Goal: Task Accomplishment & Management: Complete application form

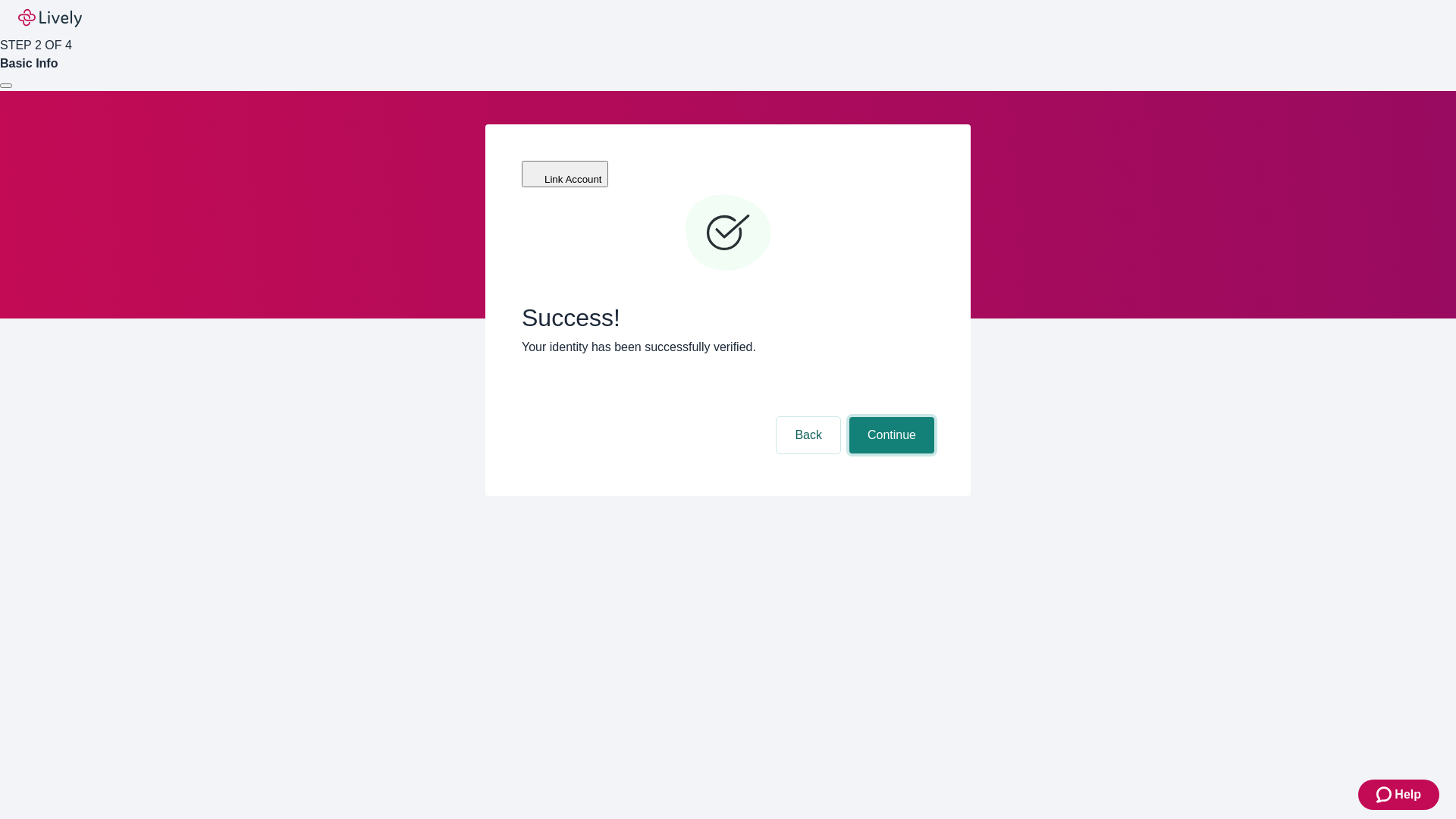
click at [889, 417] on button "Continue" at bounding box center [892, 435] width 85 height 36
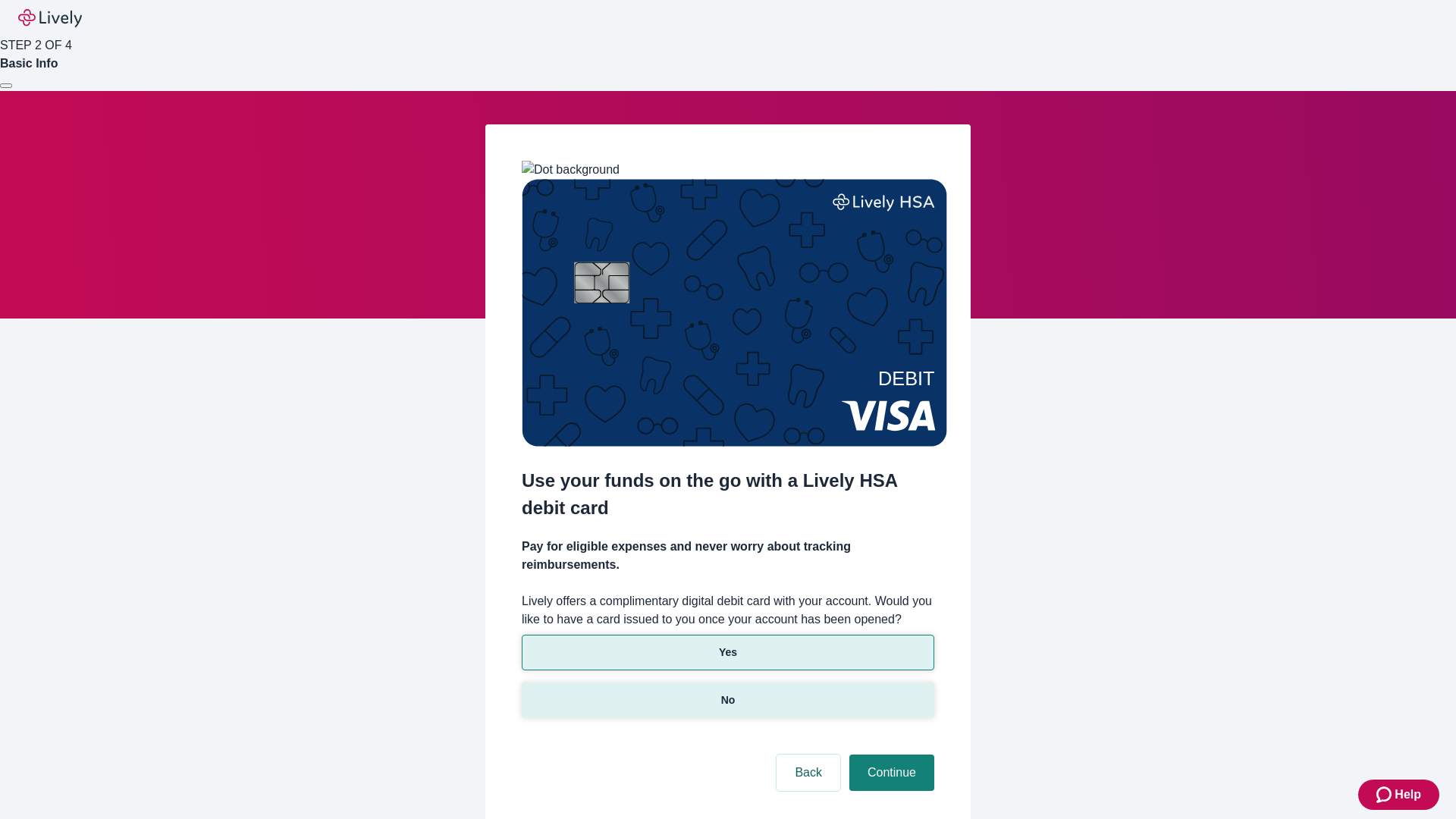
click at [727, 692] on p "No" at bounding box center [728, 700] width 14 height 16
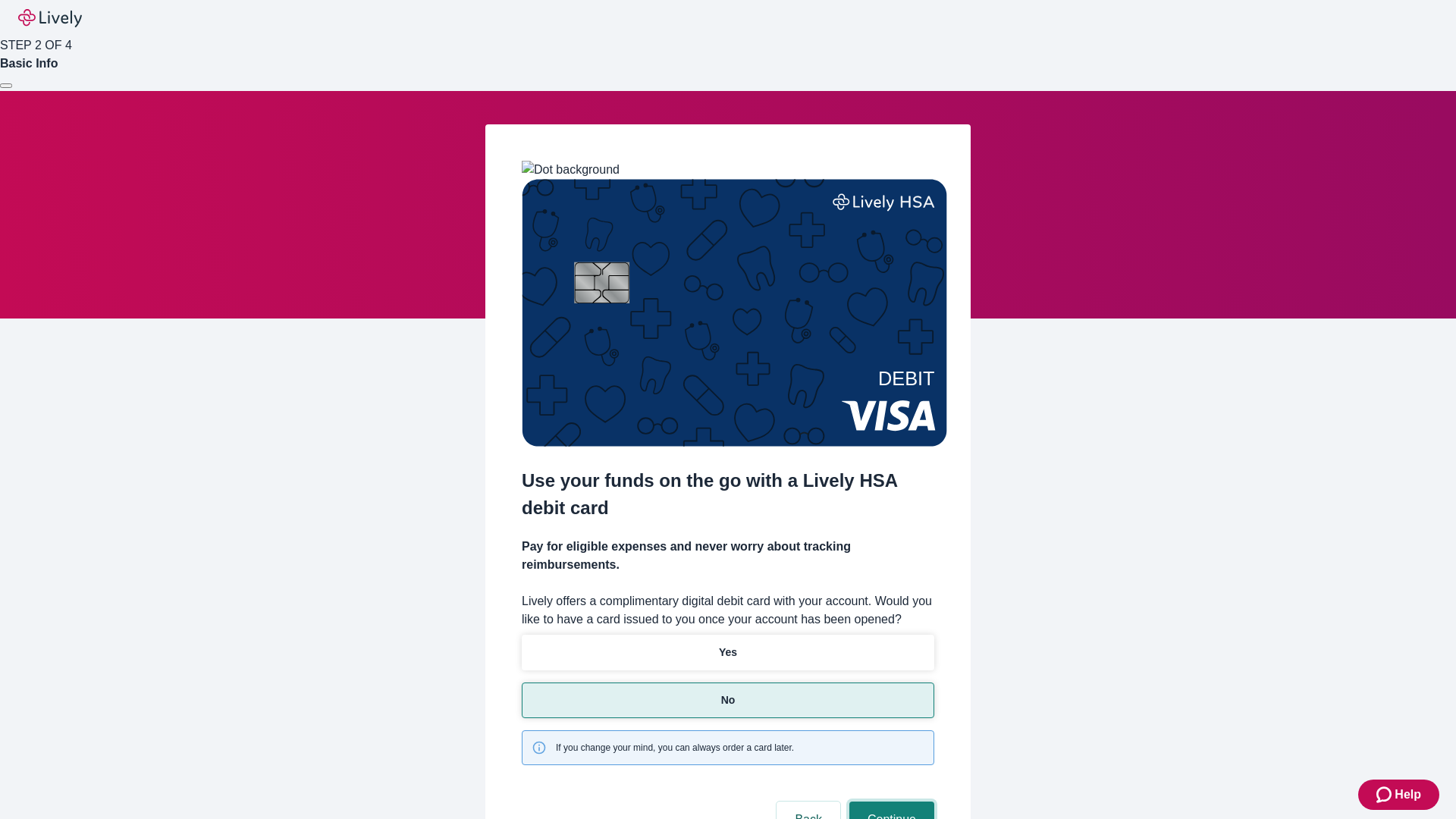
click at [889, 801] on button "Continue" at bounding box center [892, 819] width 85 height 36
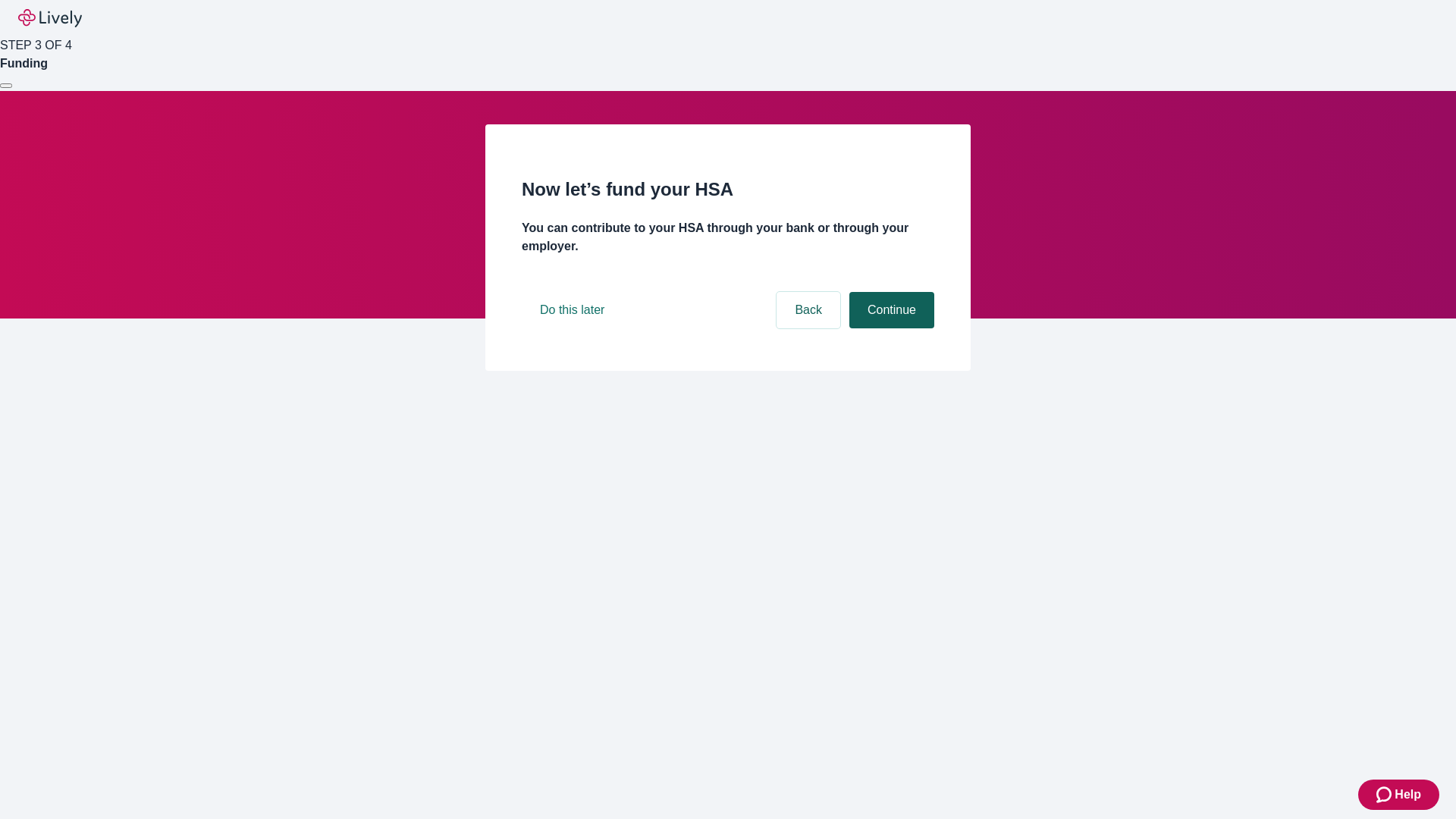
click at [889, 328] on button "Continue" at bounding box center [892, 310] width 85 height 36
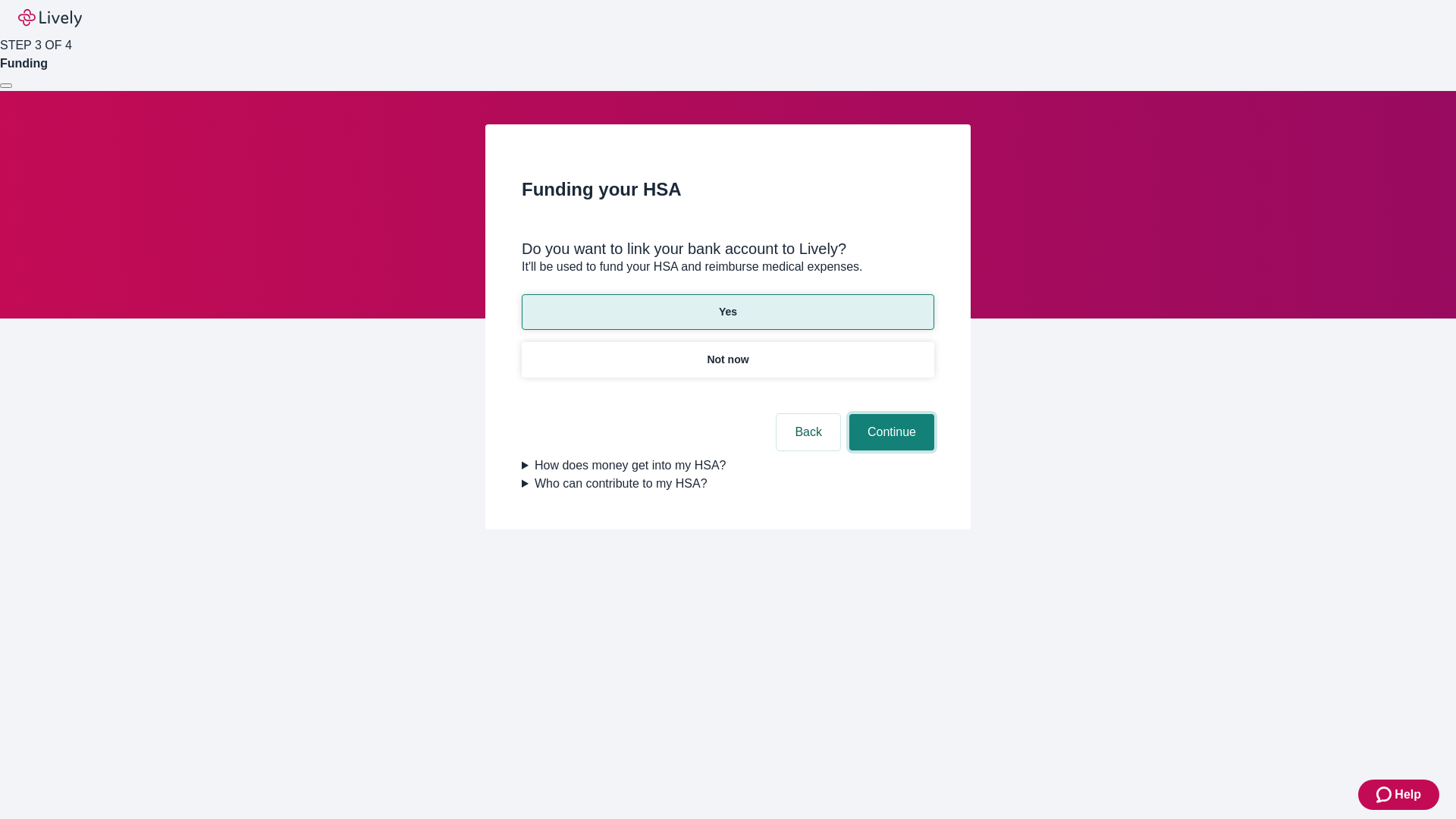
click at [889, 414] on button "Continue" at bounding box center [892, 431] width 85 height 36
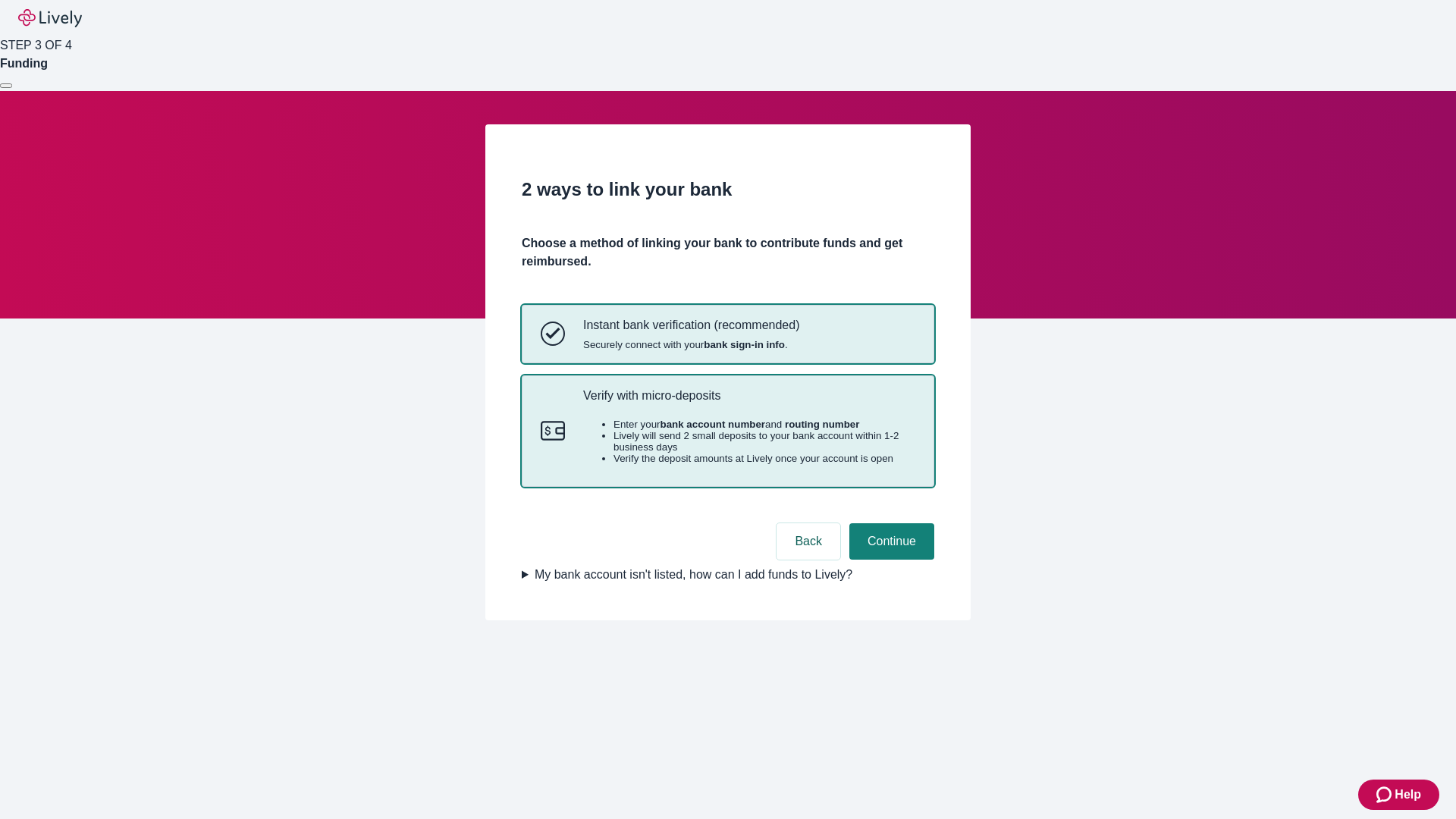
click at [748, 403] on p "Verify with micro-deposits" at bounding box center [749, 395] width 332 height 14
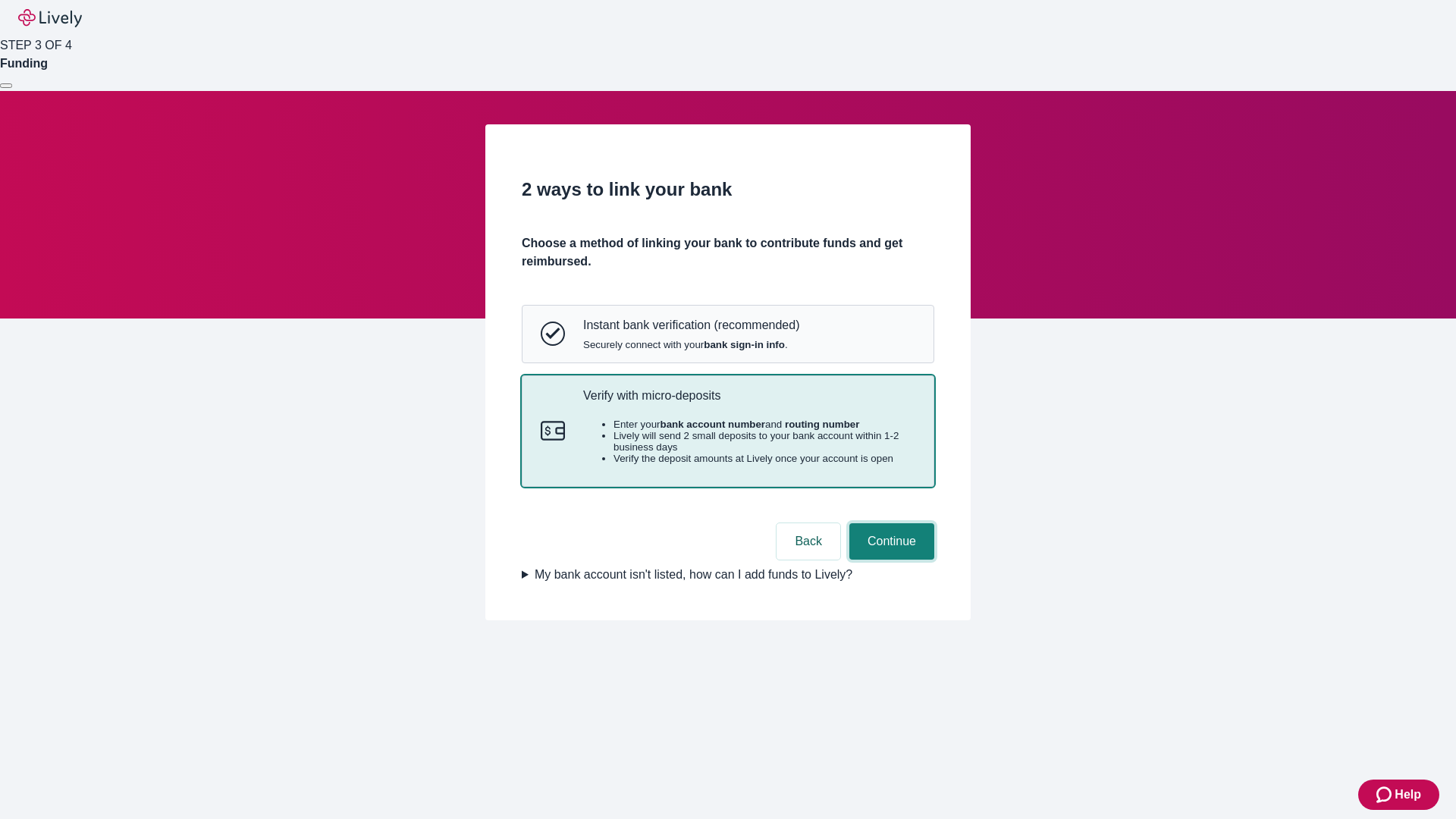
click at [889, 559] on button "Continue" at bounding box center [892, 541] width 85 height 36
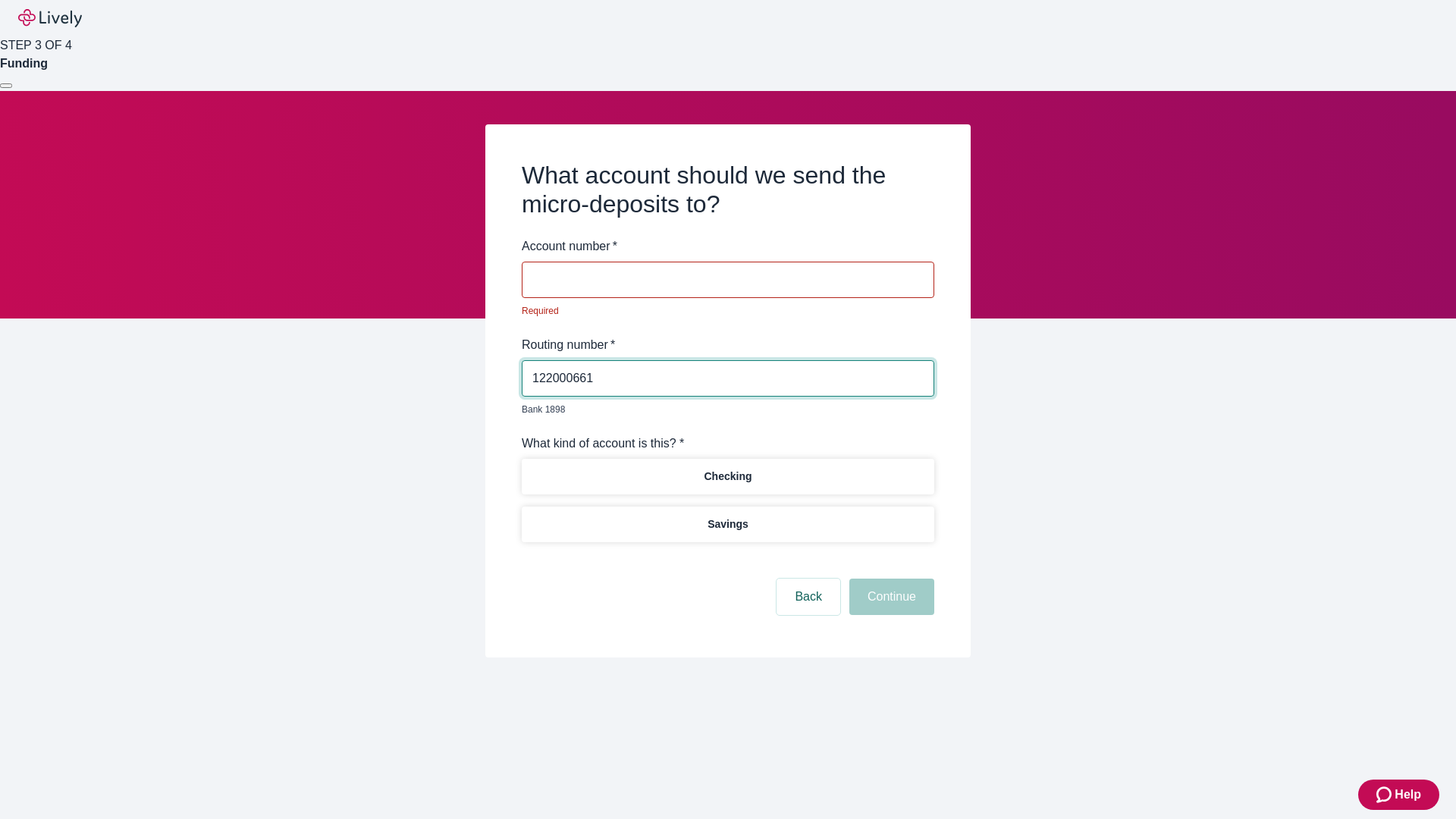
type input "122000661"
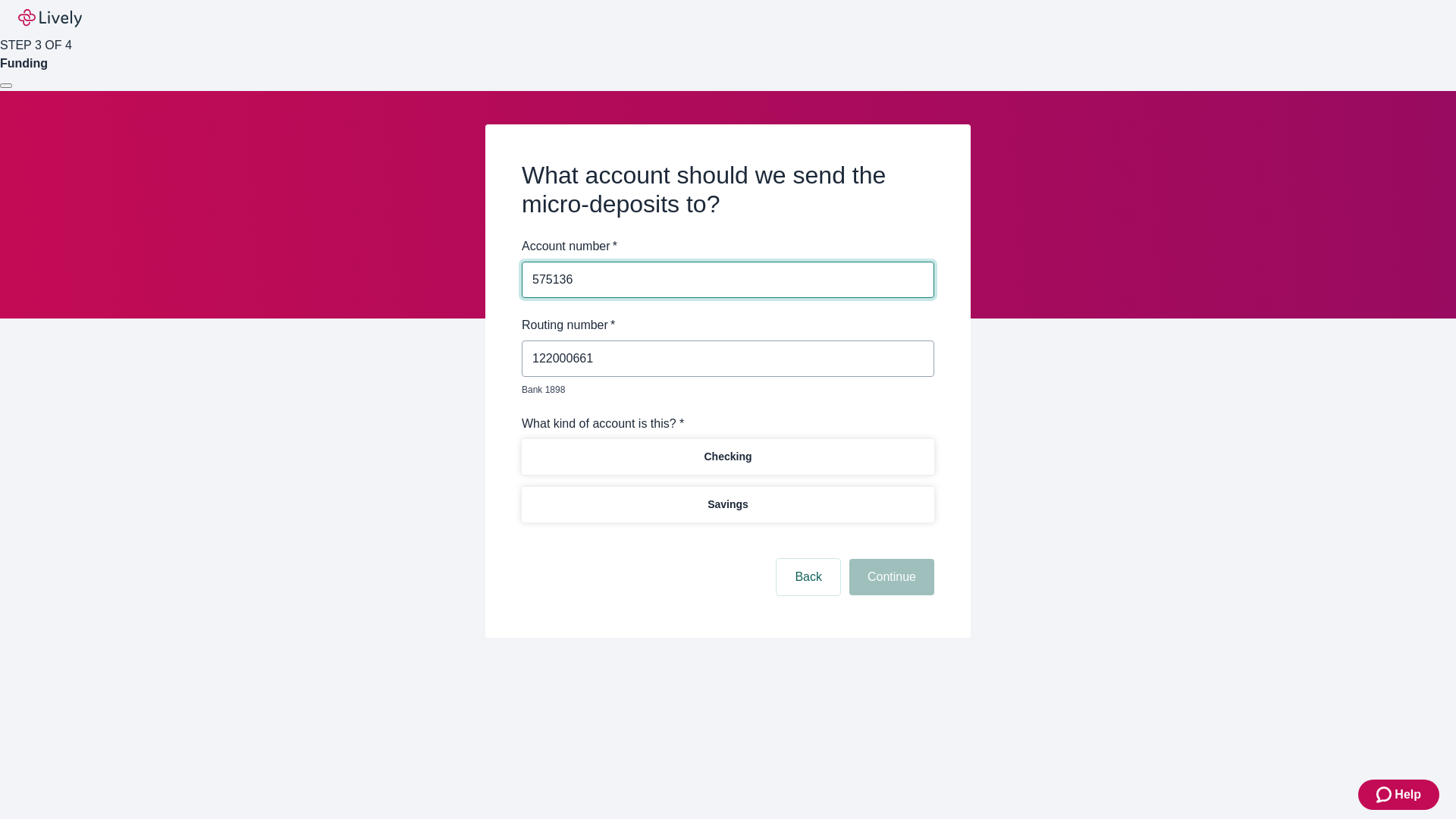
type input "575136"
click at [727, 449] on p "Checking" at bounding box center [728, 457] width 47 height 16
click at [889, 559] on button "Continue" at bounding box center [892, 576] width 85 height 36
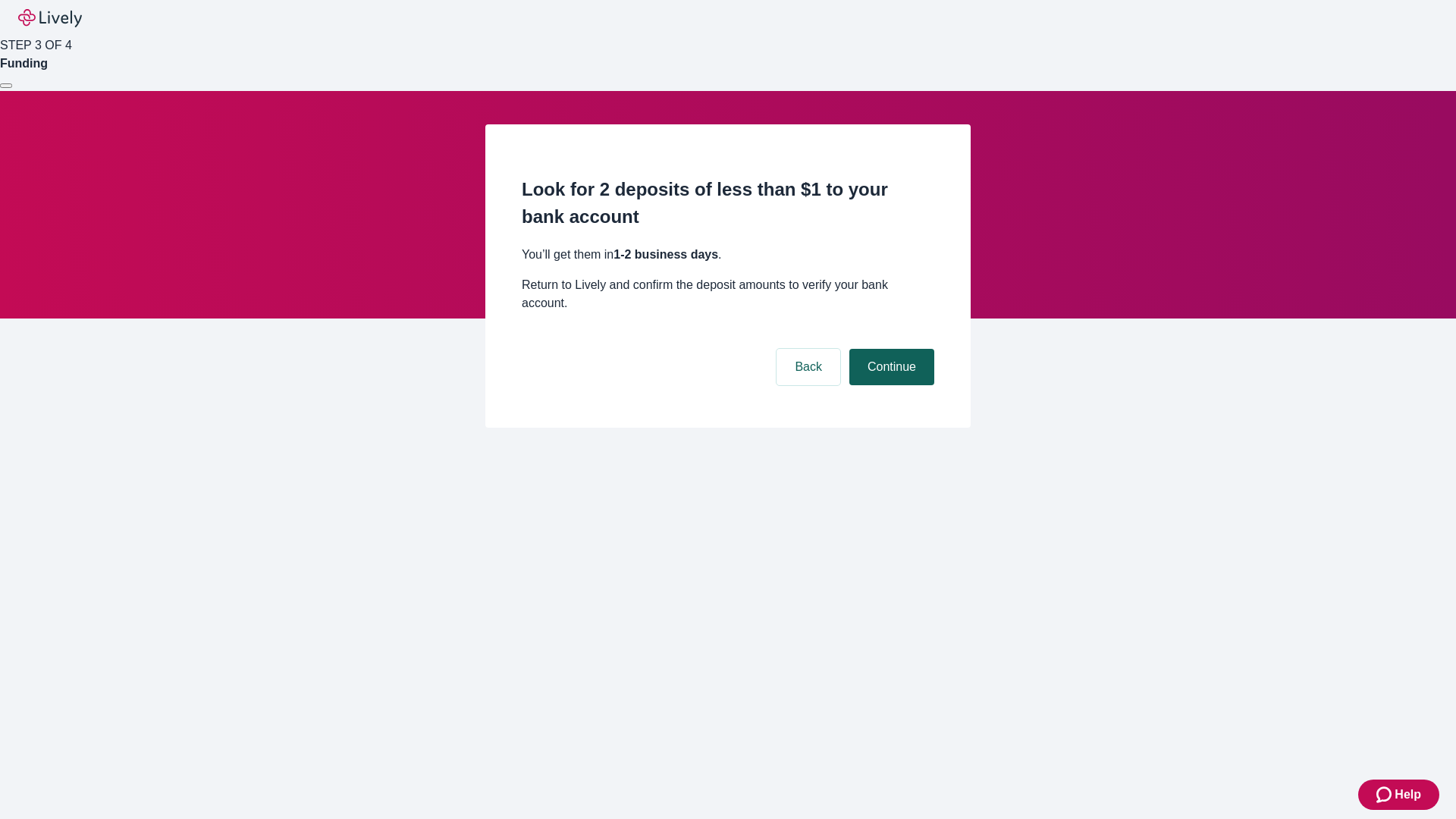
click at [889, 349] on button "Continue" at bounding box center [892, 366] width 85 height 36
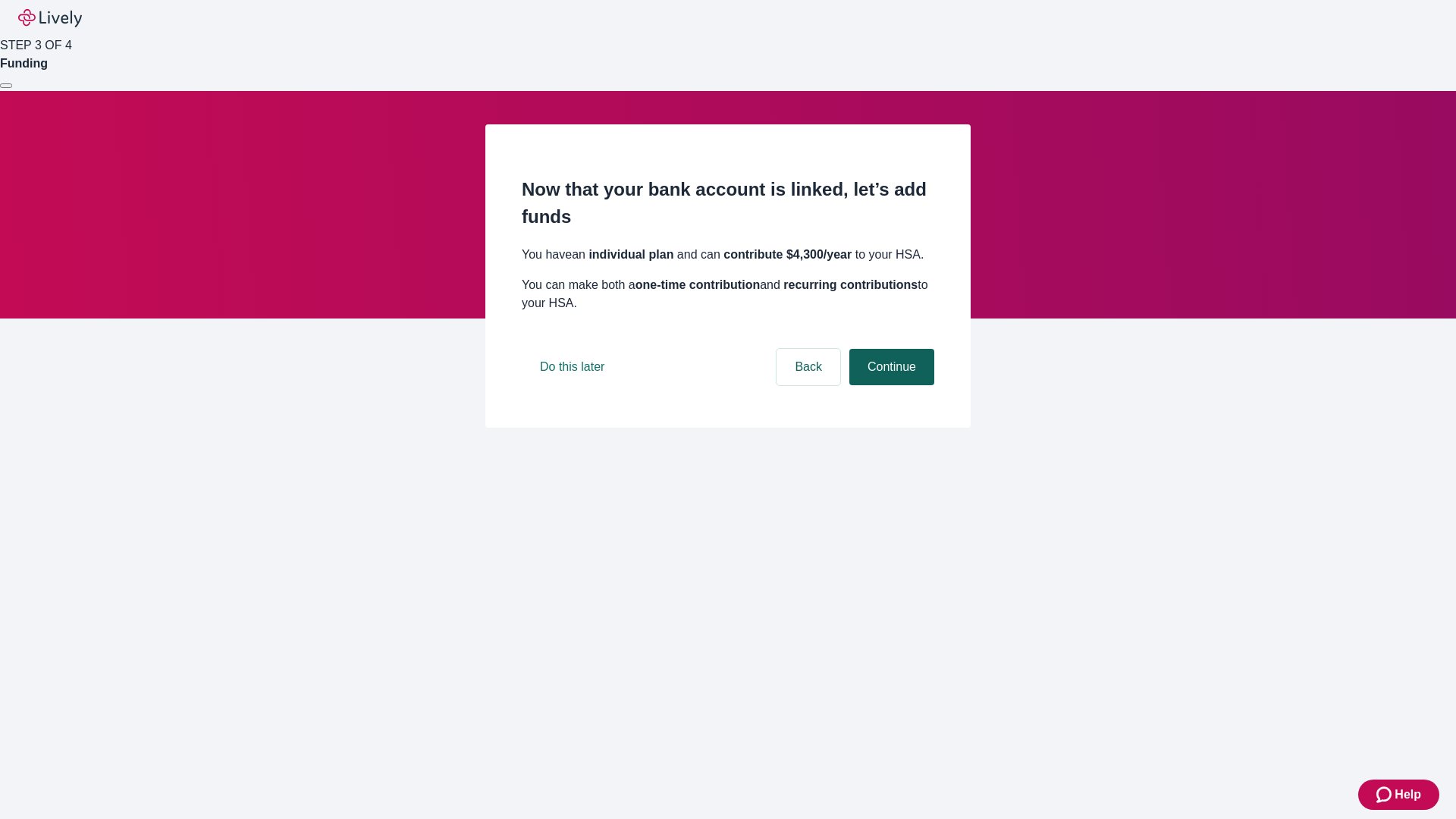
click at [889, 385] on button "Continue" at bounding box center [892, 366] width 85 height 36
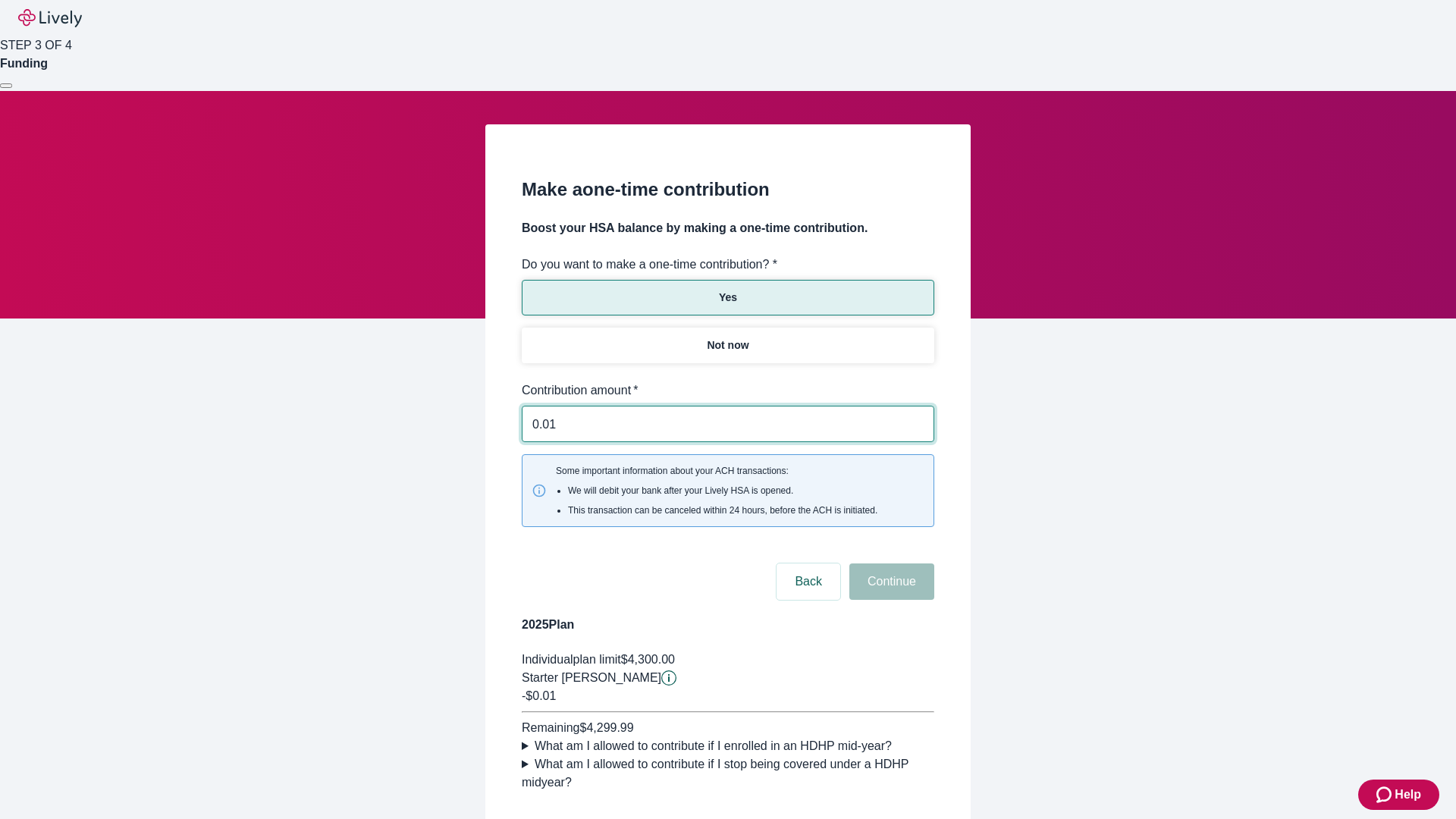
type input "0.01"
click at [889, 563] on button "Continue" at bounding box center [892, 581] width 85 height 36
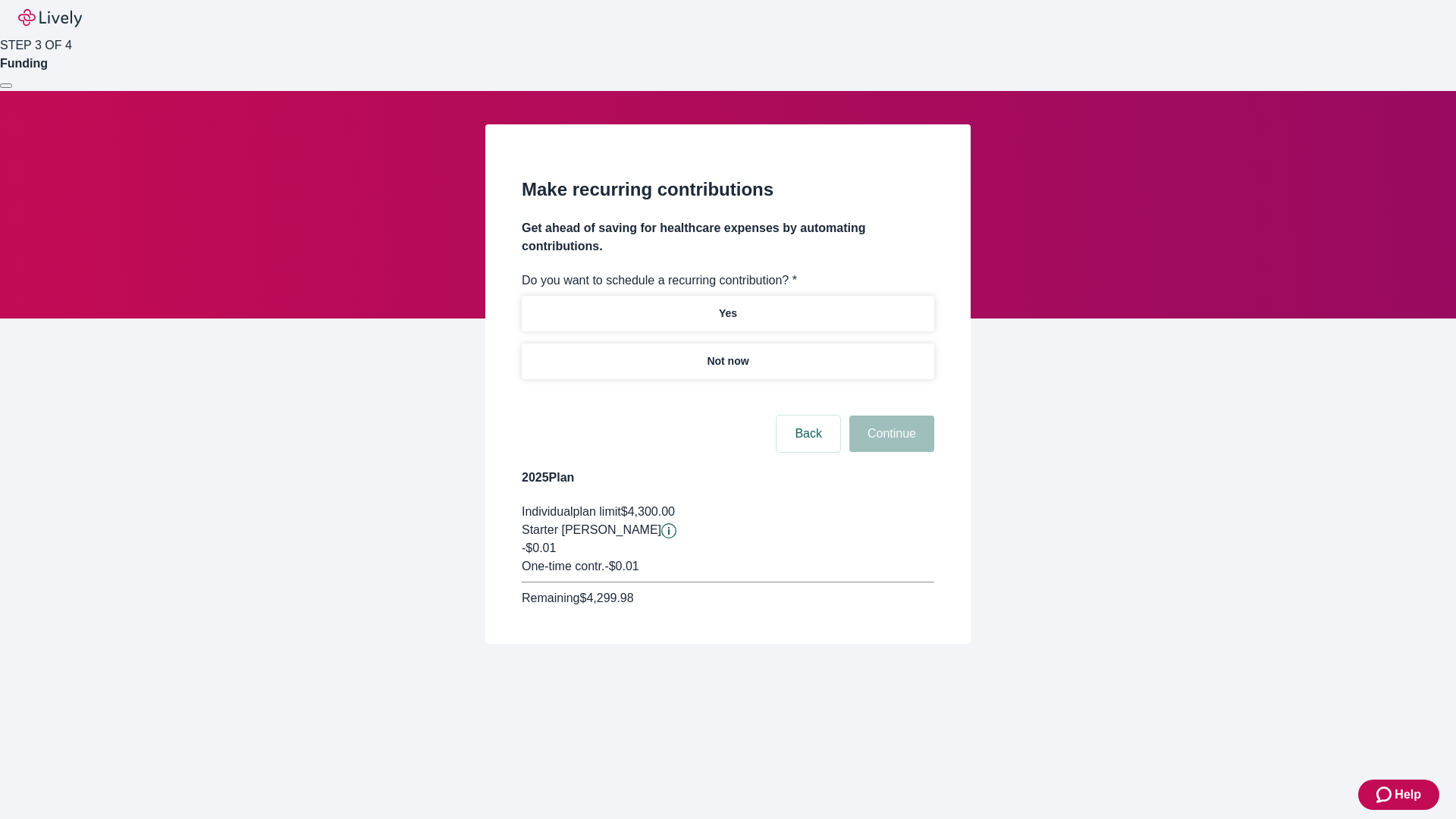
click at [727, 354] on p "Not now" at bounding box center [727, 361] width 41 height 16
click at [889, 415] on button "Continue" at bounding box center [892, 433] width 85 height 36
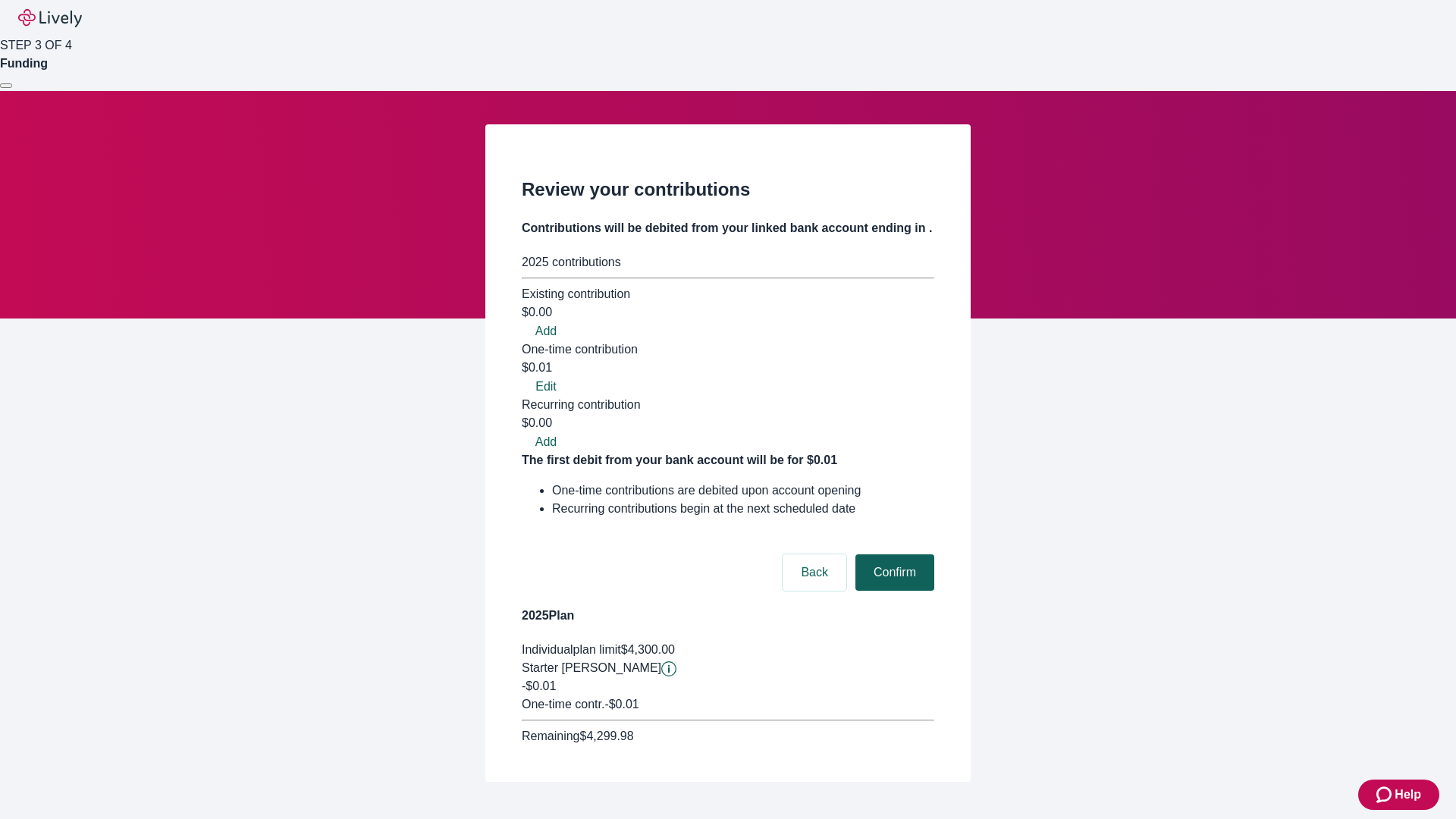
click at [893, 554] on button "Confirm" at bounding box center [894, 572] width 79 height 36
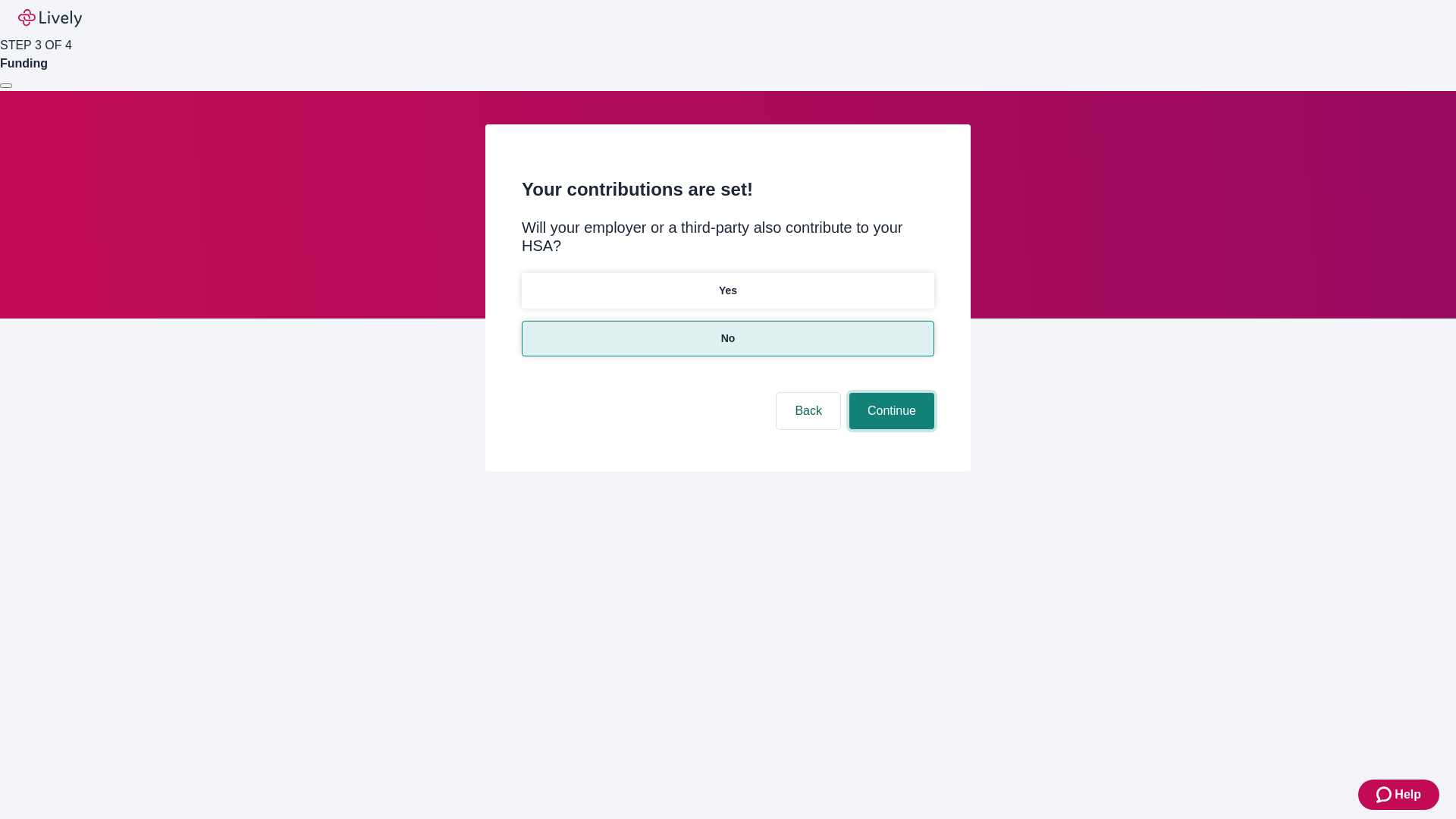
click at [889, 393] on button "Continue" at bounding box center [892, 410] width 85 height 36
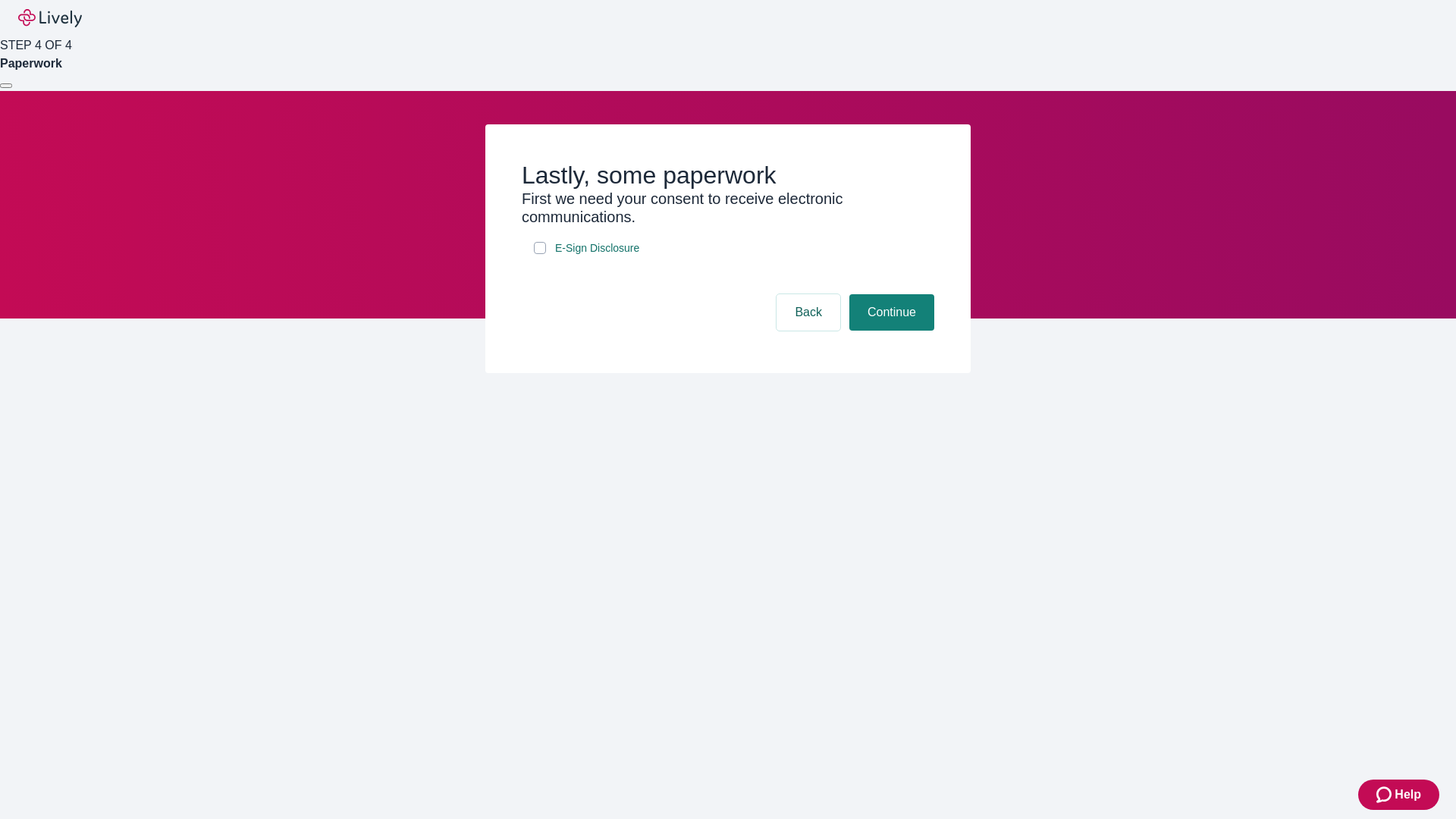
click at [540, 254] on input "E-Sign Disclosure" at bounding box center [540, 248] width 12 height 12
checkbox input "true"
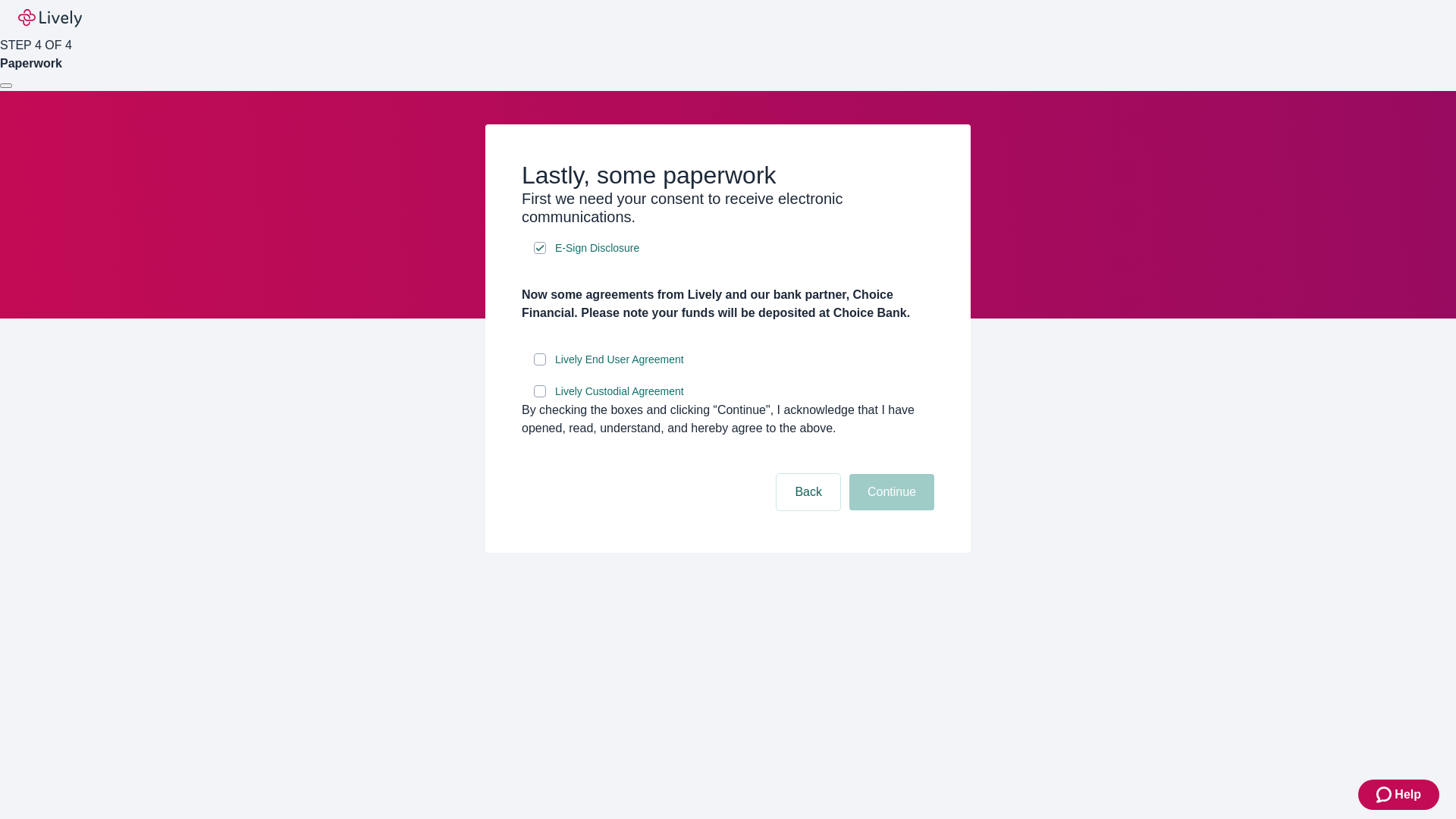
click at [540, 366] on input "Lively End User Agreement" at bounding box center [540, 360] width 12 height 12
checkbox input "true"
click at [540, 398] on input "Lively Custodial Agreement" at bounding box center [540, 391] width 12 height 12
checkbox input "true"
click at [889, 510] on button "Continue" at bounding box center [892, 492] width 85 height 36
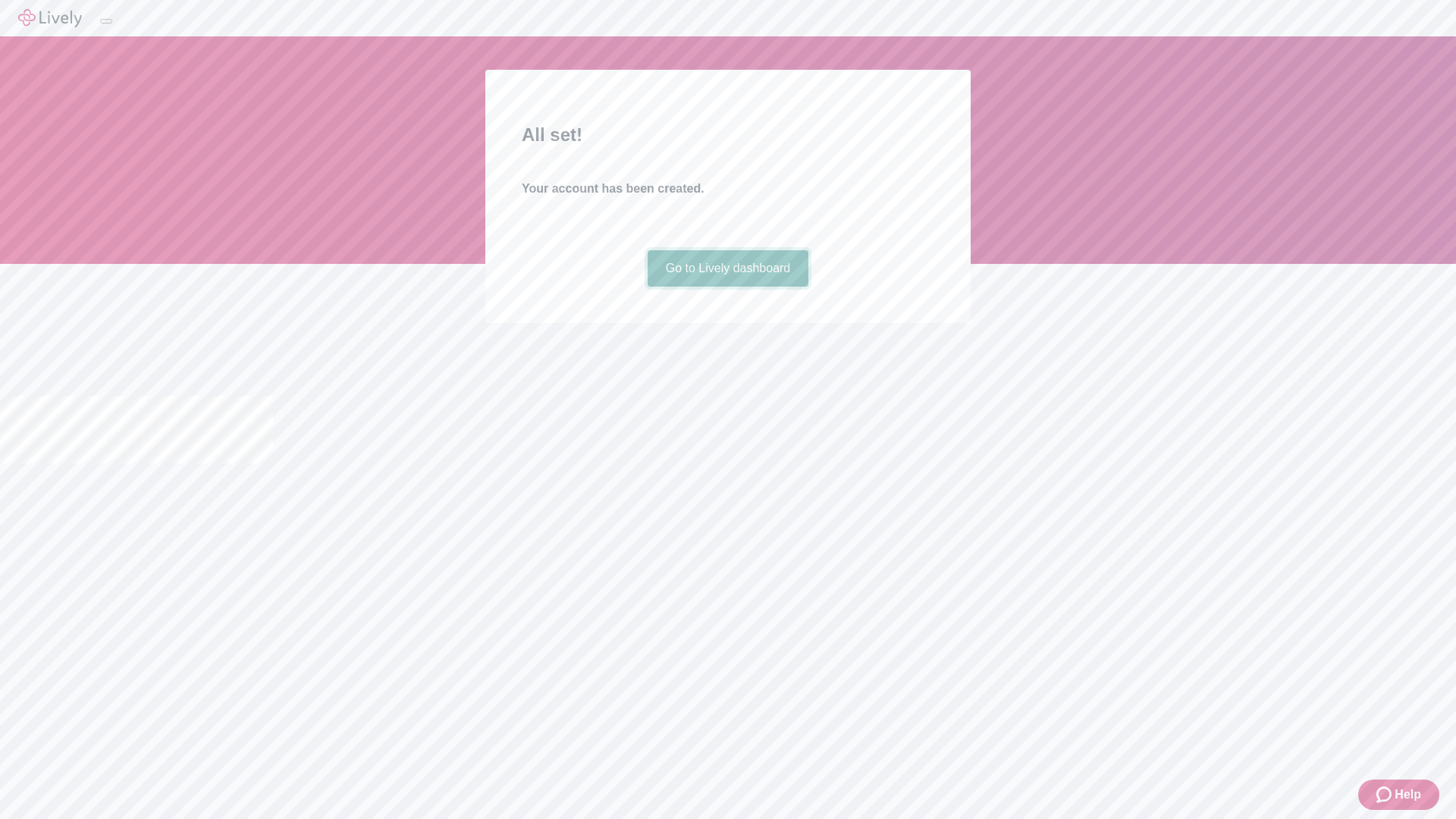
click at [727, 287] on link "Go to Lively dashboard" at bounding box center [728, 268] width 162 height 36
